Goal: Find specific page/section: Find specific page/section

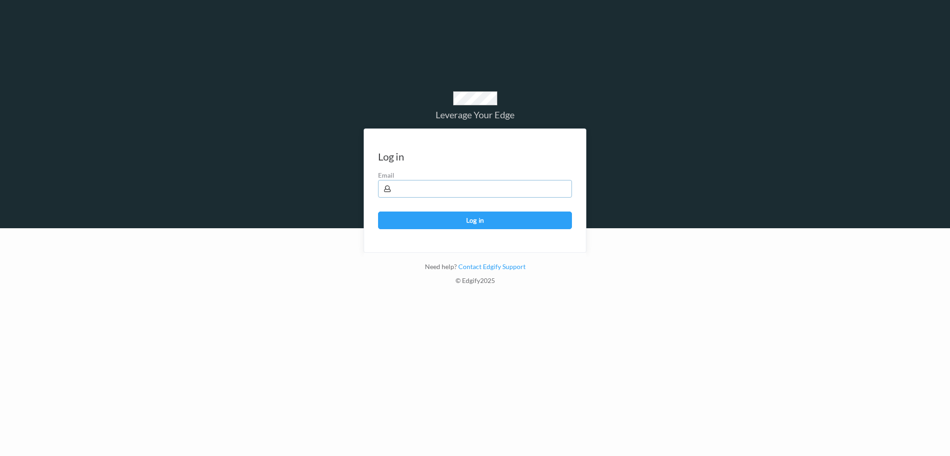
click at [467, 188] on input "text" at bounding box center [475, 189] width 194 height 18
type input "[PERSON_NAME][EMAIL_ADDRESS][PERSON_NAME][DOMAIN_NAME]"
click at [378, 212] on button "Log in" at bounding box center [475, 221] width 194 height 18
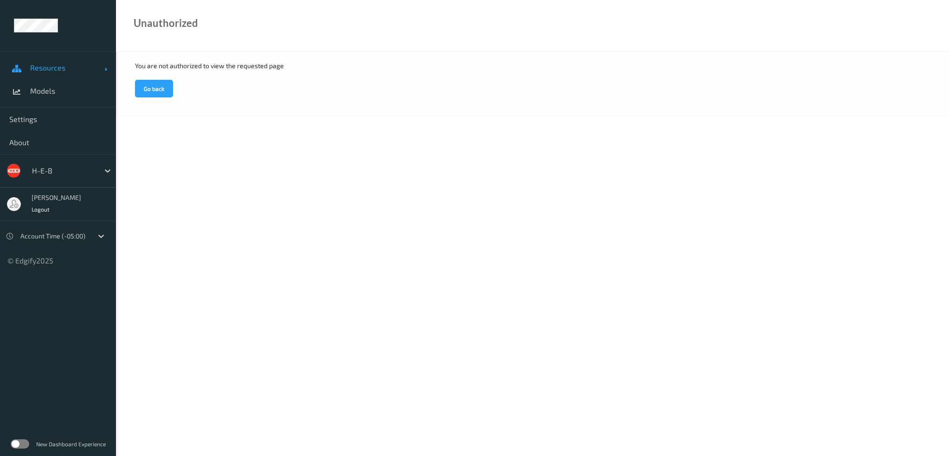
click at [61, 74] on link "Resources" at bounding box center [58, 67] width 116 height 23
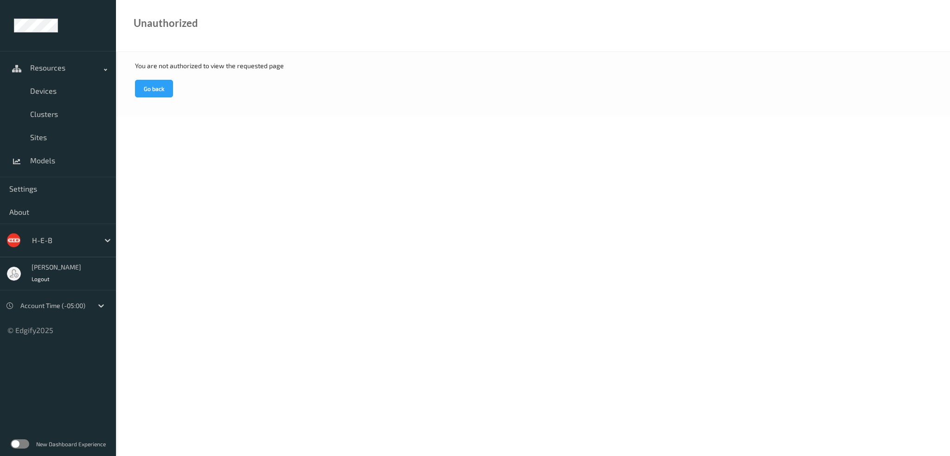
click at [59, 245] on div at bounding box center [63, 240] width 63 height 11
click at [70, 270] on div "✔  H-E-B" at bounding box center [71, 263] width 89 height 17
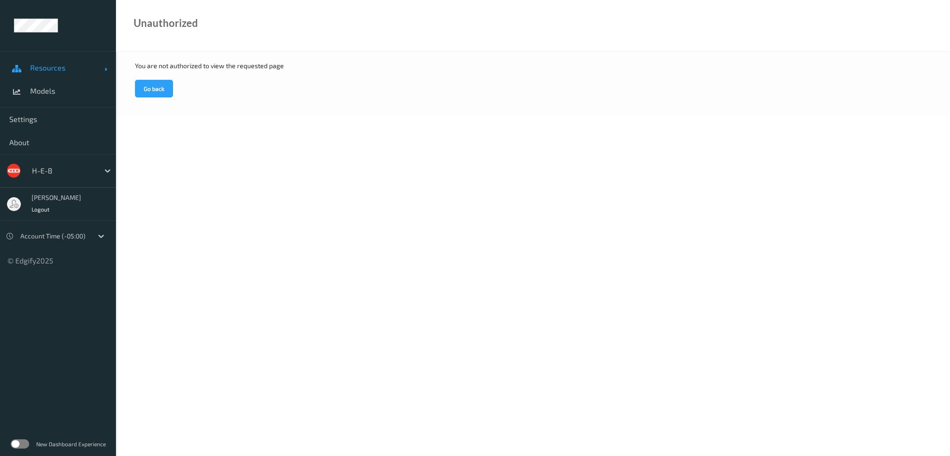
click at [45, 66] on span "Resources" at bounding box center [67, 67] width 74 height 9
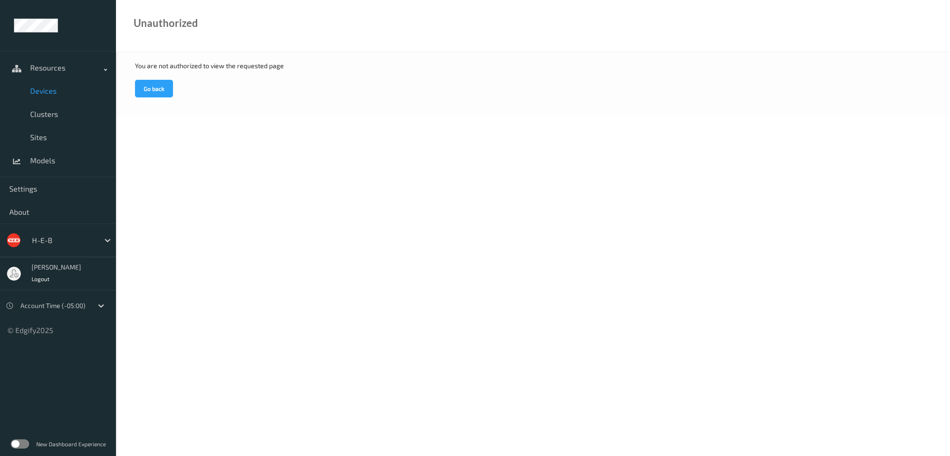
click at [46, 90] on span "Devices" at bounding box center [68, 90] width 77 height 9
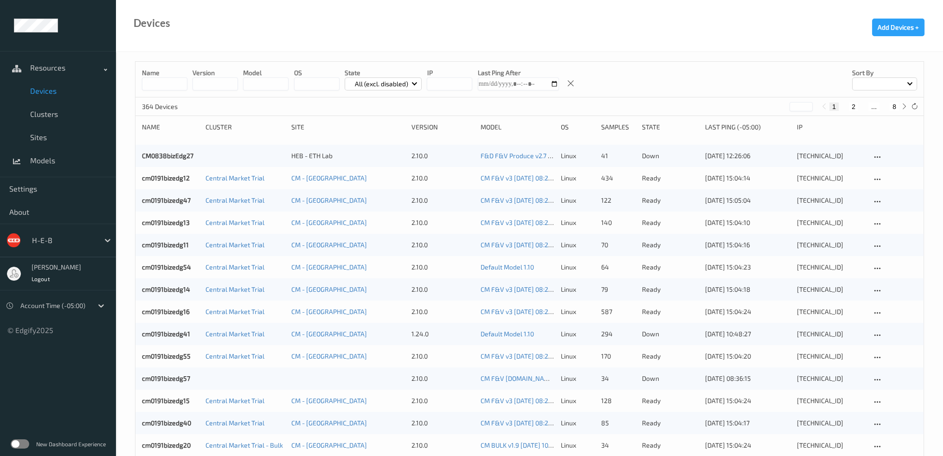
click at [178, 86] on input at bounding box center [164, 83] width 45 height 13
paste input "**********"
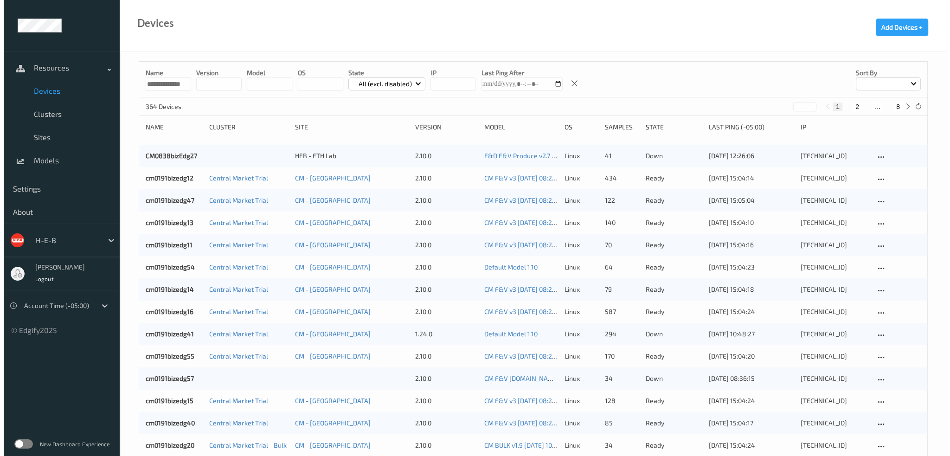
scroll to position [0, 5]
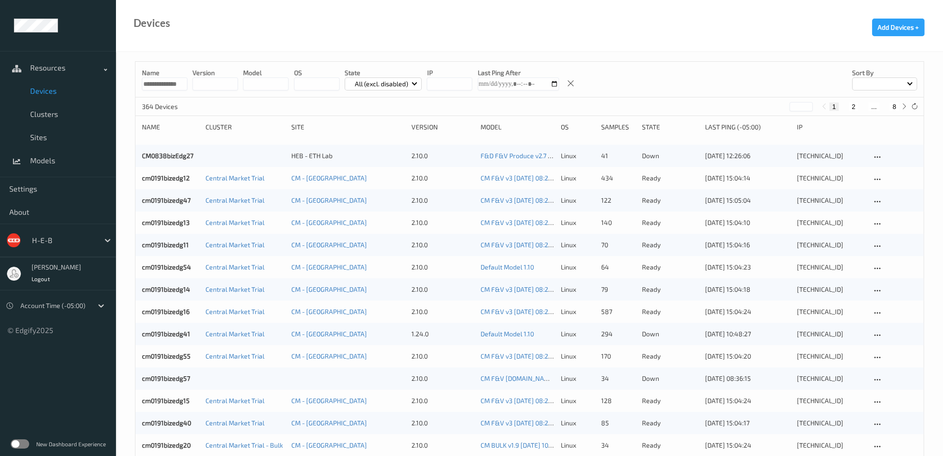
type input "**********"
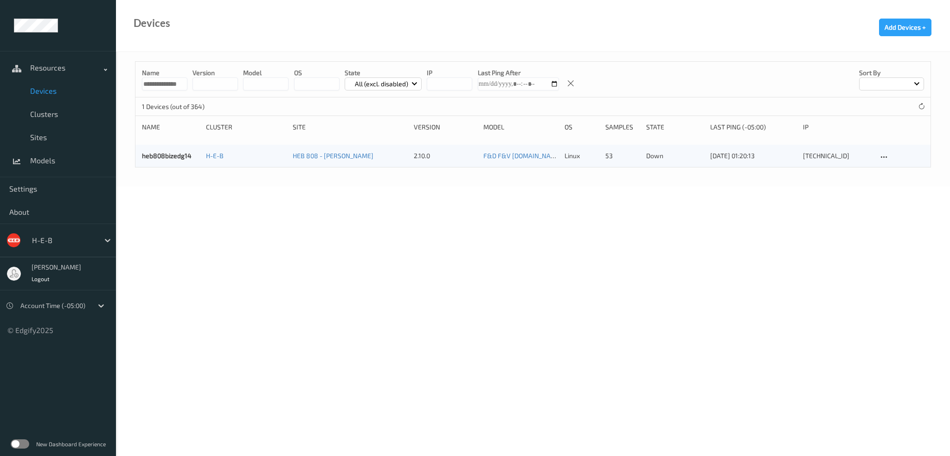
click at [454, 161] on div "heb808bizedg14 H-E-B HEB 808 - Melissa 2.10.0 F&D F&V v4.5.ST (Daily) 2025-07-2…" at bounding box center [532, 156] width 795 height 22
